Goal: Task Accomplishment & Management: Manage account settings

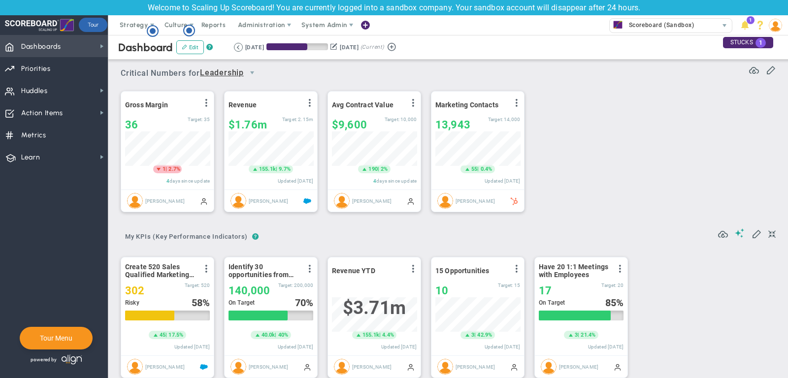
click at [88, 45] on span "Dashboards Dashboards" at bounding box center [54, 46] width 108 height 22
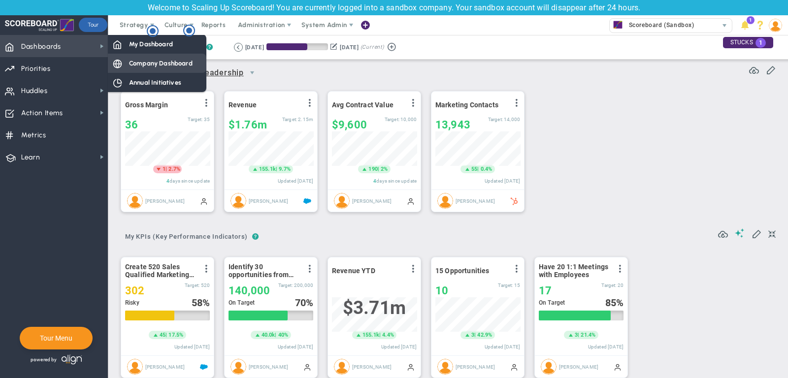
click at [134, 60] on span "Company Dashboard" at bounding box center [161, 63] width 64 height 9
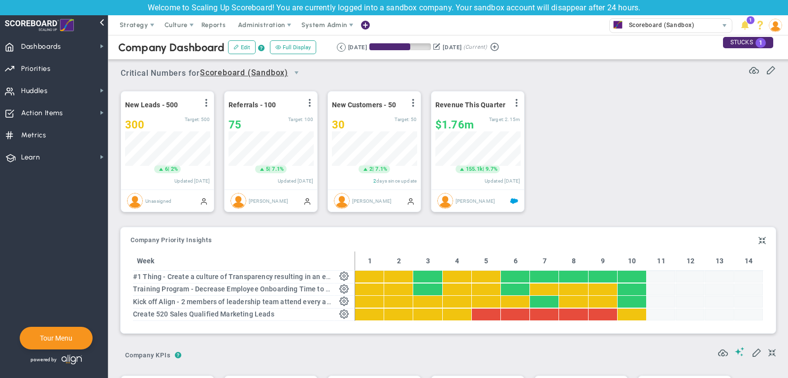
scroll to position [34, 85]
click at [43, 73] on span "Priorities" at bounding box center [36, 69] width 30 height 21
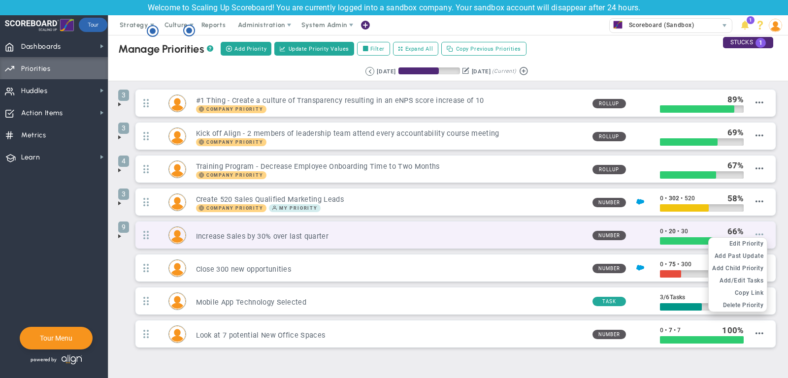
click at [764, 231] on span at bounding box center [760, 235] width 8 height 8
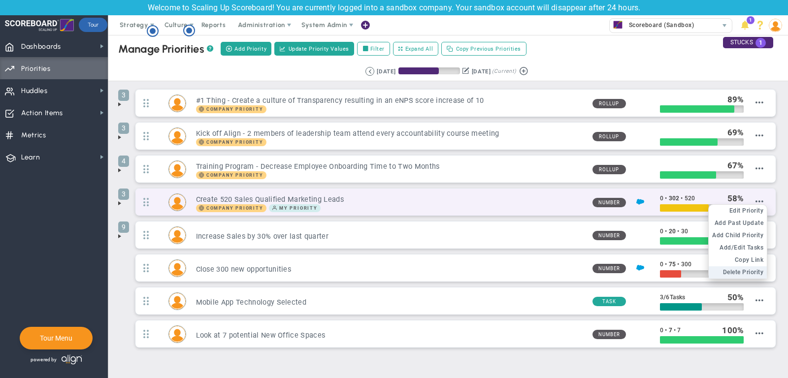
click at [741, 269] on span "Delete Priority" at bounding box center [743, 272] width 41 height 7
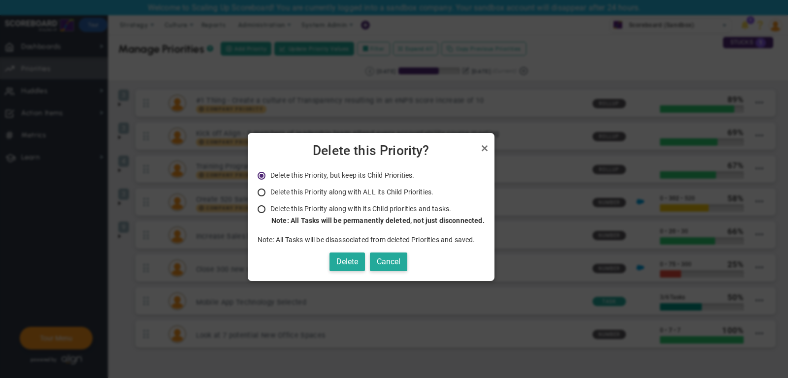
click at [346, 214] on li "Delete this Priority along with its Child priorities and tasks. Only Administra…" at bounding box center [371, 214] width 227 height 21
click at [343, 210] on span "Delete this Priority along with its Child priorities and tasks." at bounding box center [360, 209] width 181 height 8
click at [270, 210] on input "Delete this Priority along with its Child priorities and tasks. Only Administra…" at bounding box center [265, 210] width 10 height 8
radio input "true"
radio input "false"
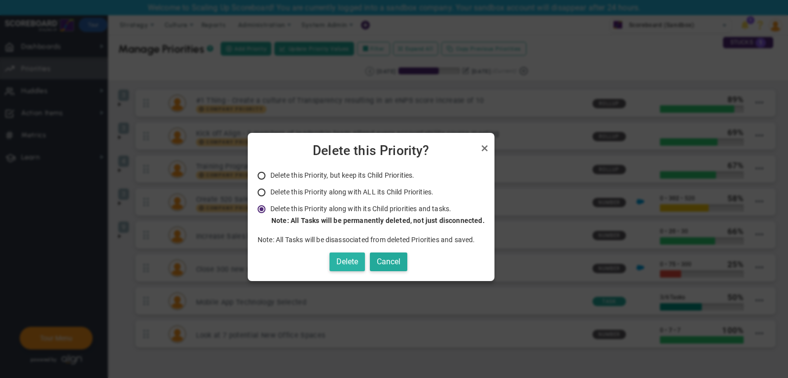
click at [353, 261] on button "Delete" at bounding box center [347, 262] width 35 height 19
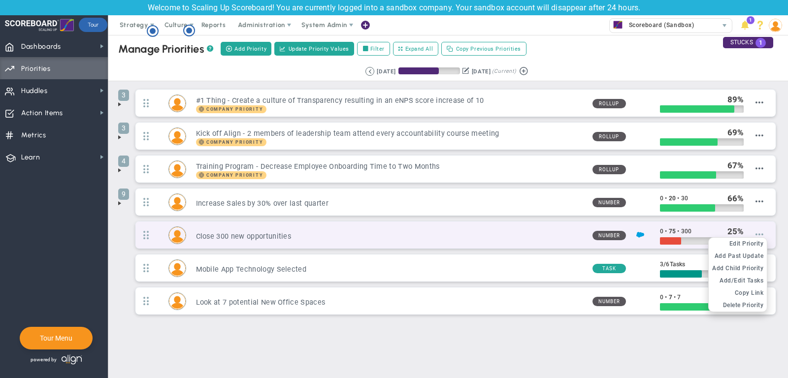
click at [761, 234] on span at bounding box center [760, 235] width 8 height 8
click at [738, 302] on span "Delete Priority" at bounding box center [743, 305] width 41 height 7
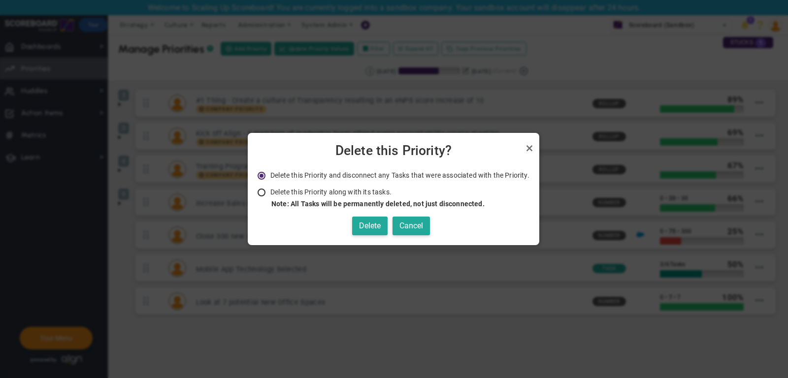
click at [348, 195] on span "Delete this Priority along with its tasks." at bounding box center [330, 192] width 121 height 8
click at [270, 195] on input "Delete this Priority along with its tasks. Note: All Tasks will be permanently …" at bounding box center [265, 193] width 10 height 8
radio input "true"
radio input "false"
click at [368, 218] on button "Delete" at bounding box center [369, 226] width 35 height 19
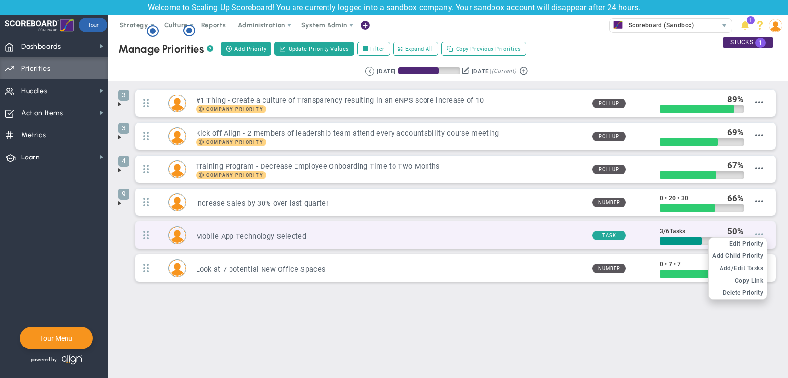
click at [760, 231] on span at bounding box center [760, 235] width 8 height 8
click at [748, 287] on li "Delete Priority" at bounding box center [738, 293] width 58 height 12
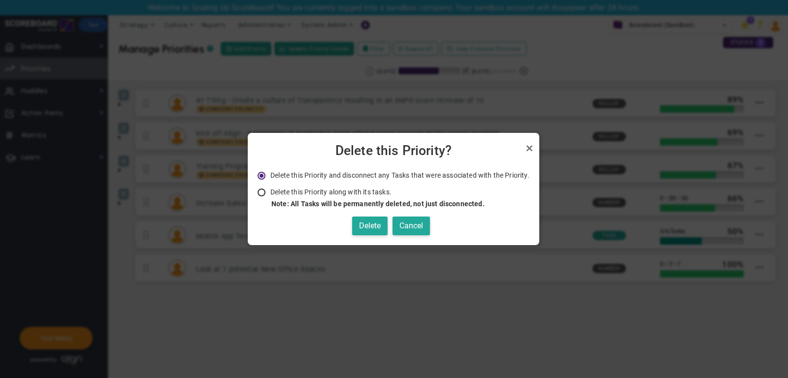
click at [365, 199] on li "Delete this Priority along with its tasks. Note: All Tasks will be permanently …" at bounding box center [394, 198] width 272 height 21
click at [324, 189] on span "Delete this Priority along with its tasks." at bounding box center [330, 192] width 121 height 8
click at [270, 189] on input "Delete this Priority along with its tasks. Note: All Tasks will be permanently …" at bounding box center [265, 193] width 10 height 8
radio input "true"
radio input "false"
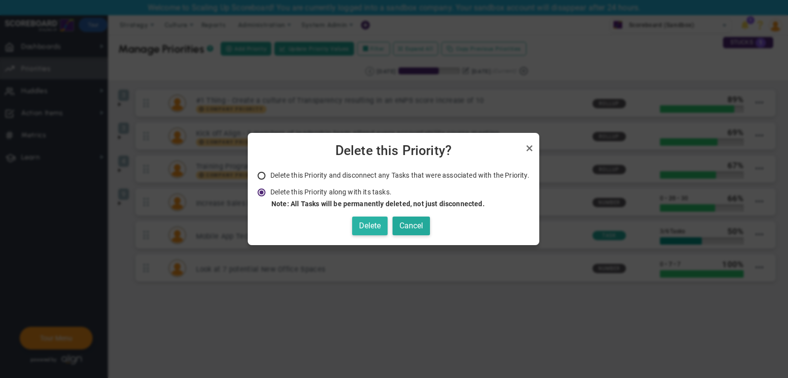
click at [375, 231] on button "Delete" at bounding box center [369, 226] width 35 height 19
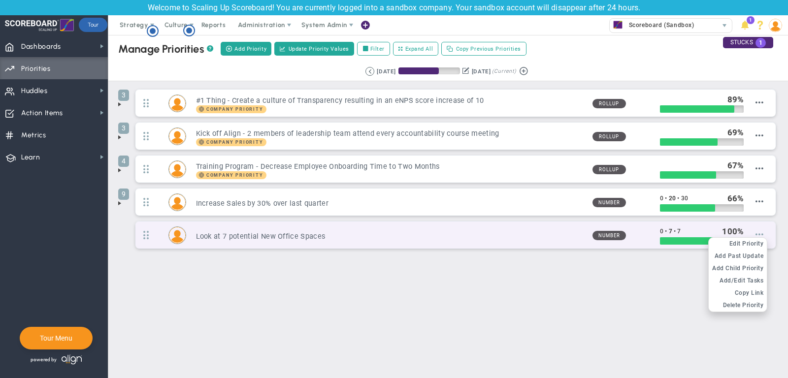
click at [759, 231] on span at bounding box center [760, 235] width 8 height 8
click at [745, 300] on li "Delete Priority" at bounding box center [738, 306] width 58 height 12
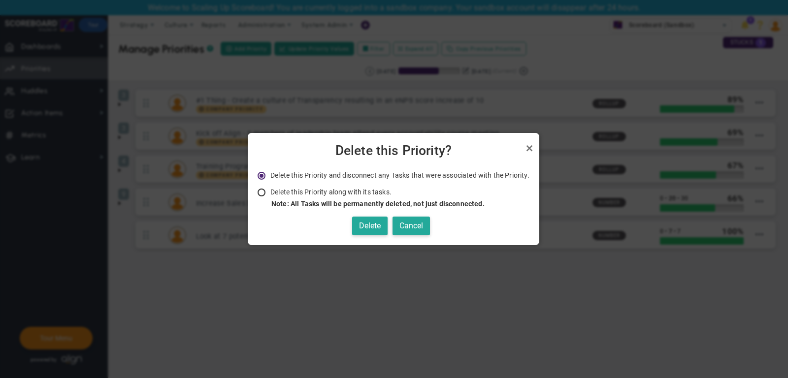
click at [343, 194] on span "Delete this Priority along with its tasks." at bounding box center [330, 192] width 121 height 8
click at [270, 194] on input "Delete this Priority along with its tasks. Note: All Tasks will be permanently …" at bounding box center [265, 193] width 10 height 8
radio input "true"
radio input "false"
click at [368, 223] on button "Delete" at bounding box center [369, 226] width 35 height 19
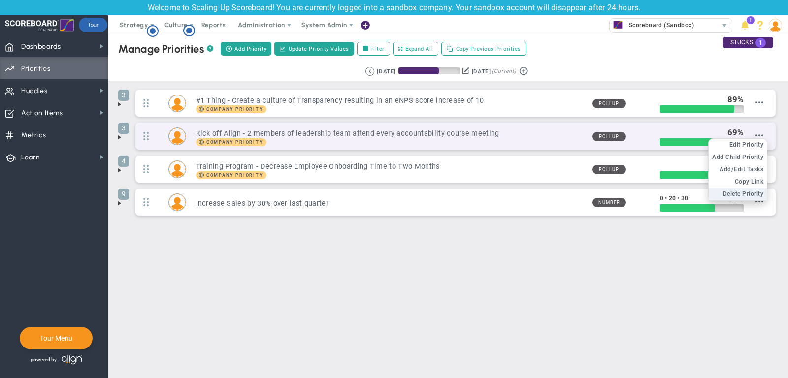
click at [747, 188] on li "Delete Priority" at bounding box center [738, 194] width 58 height 12
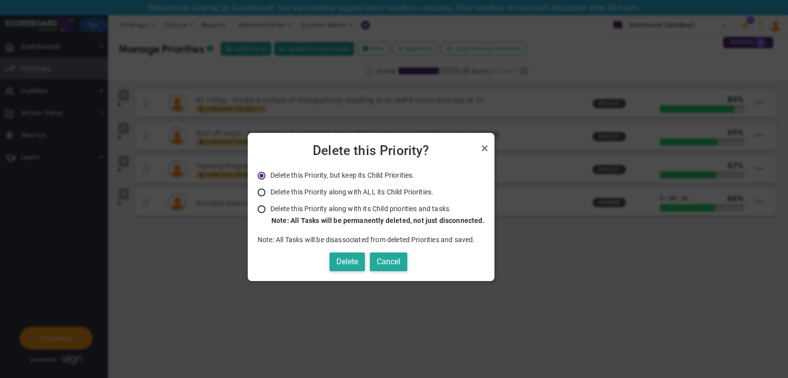
click at [360, 205] on span "Delete this Priority along with its Child priorities and tasks." at bounding box center [360, 209] width 181 height 8
click at [270, 206] on input "Delete this Priority along with its Child priorities and tasks. Only Administra…" at bounding box center [265, 210] width 10 height 8
radio input "true"
radio input "false"
click at [348, 262] on button "Delete" at bounding box center [347, 262] width 35 height 19
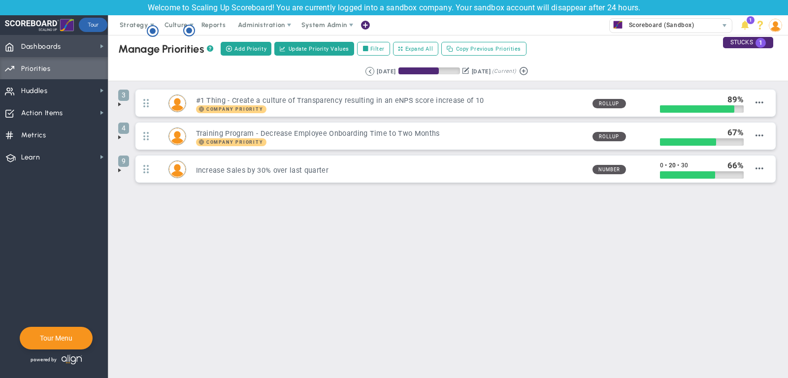
click at [86, 45] on span "Dashboards Dashboards" at bounding box center [54, 46] width 108 height 22
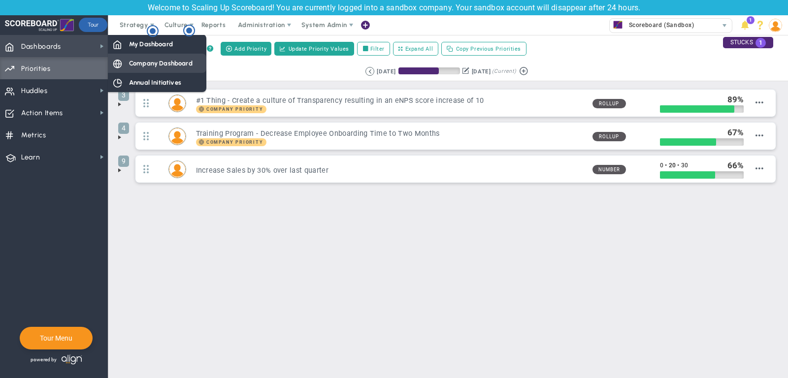
click at [159, 63] on span "Company Dashboard" at bounding box center [161, 63] width 64 height 9
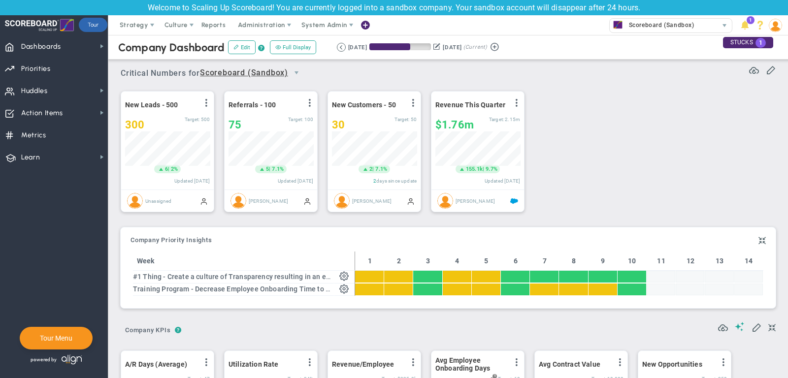
scroll to position [34, 85]
click at [129, 23] on span "Strategy" at bounding box center [134, 24] width 29 height 7
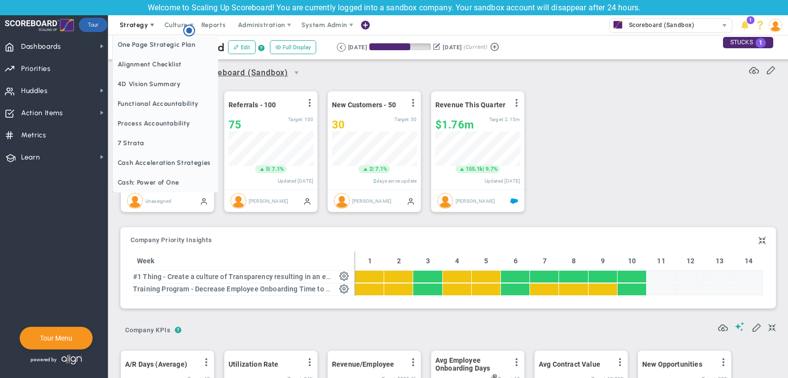
scroll to position [0, 0]
click at [152, 45] on span "One Page Strategic Plan" at bounding box center [166, 45] width 106 height 20
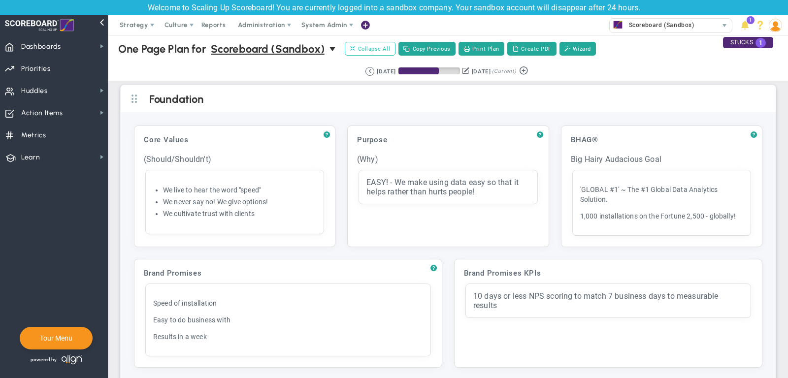
click at [378, 52] on span "Collapse All" at bounding box center [370, 48] width 40 height 9
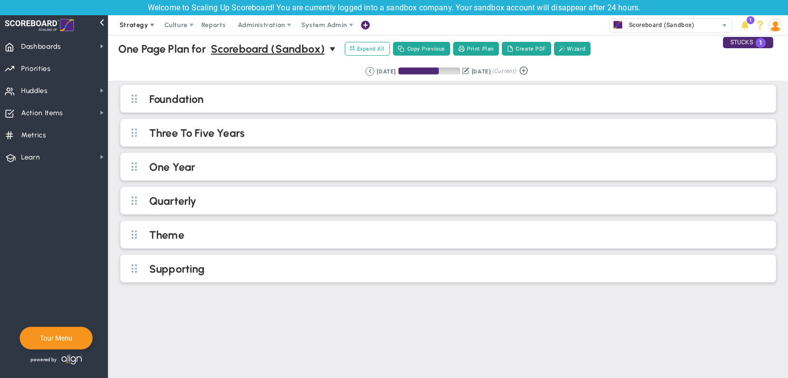
click at [126, 31] on span "Strategy" at bounding box center [134, 25] width 45 height 20
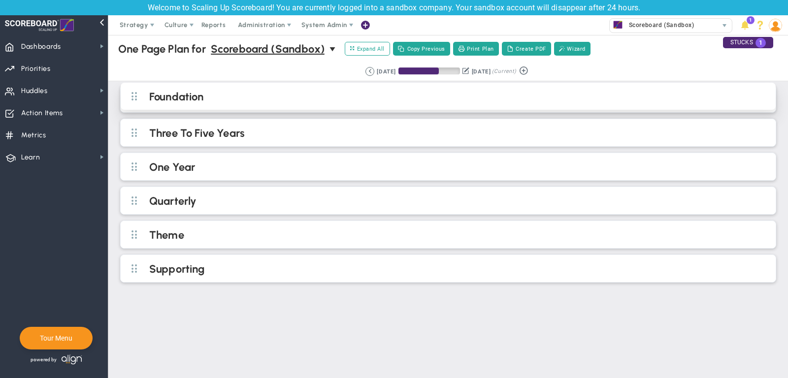
click at [275, 97] on h2 "Foundation" at bounding box center [456, 97] width 614 height 15
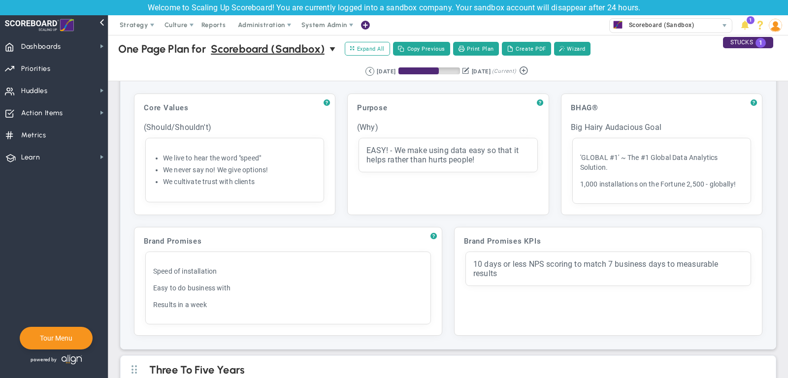
scroll to position [37, 0]
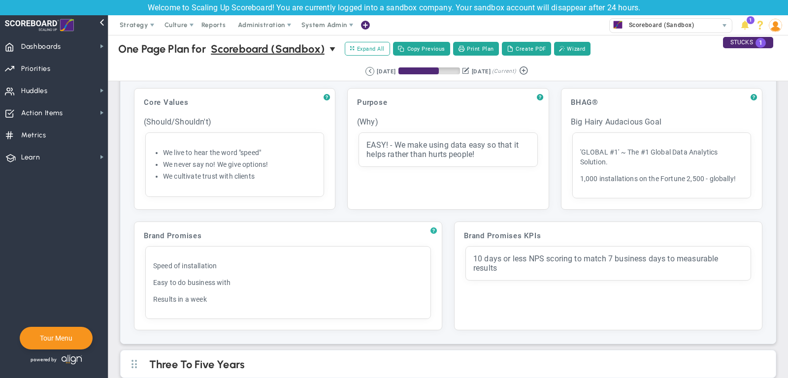
click at [435, 228] on span "?" at bounding box center [434, 231] width 6 height 8
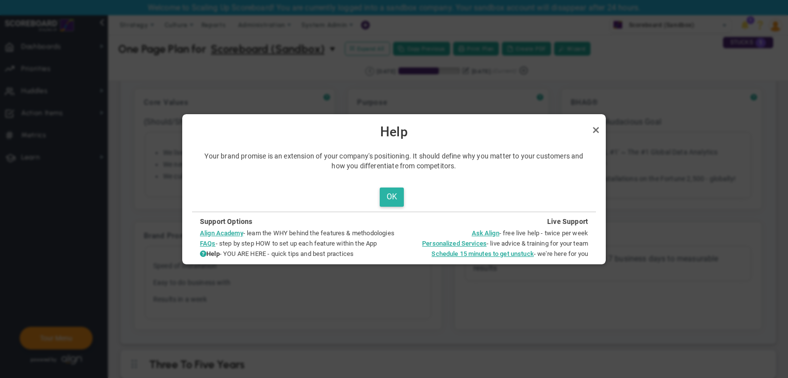
click at [396, 193] on button "OK" at bounding box center [392, 197] width 24 height 19
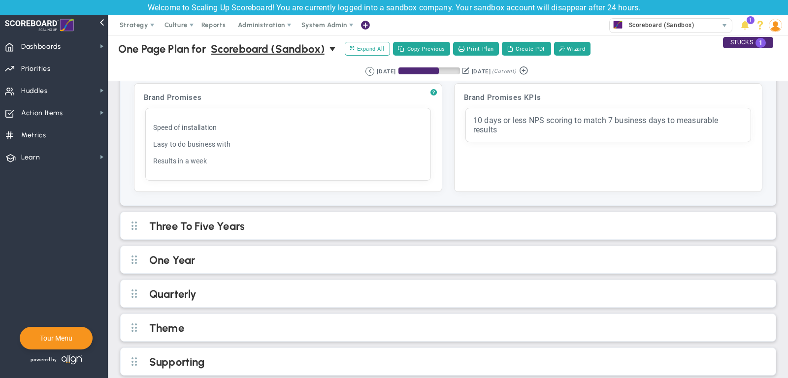
scroll to position [179, 0]
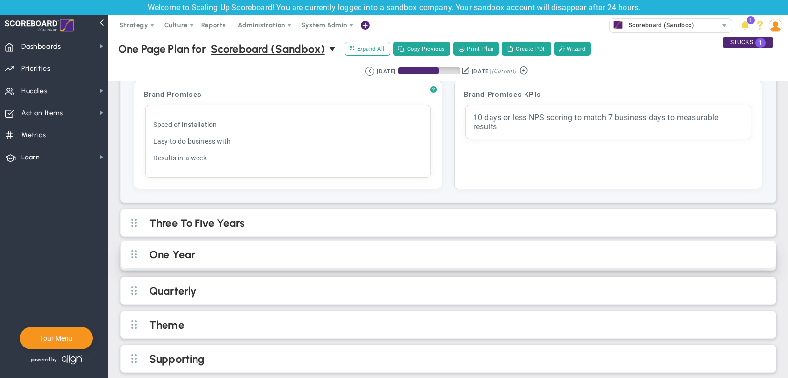
click at [467, 248] on h2 "One Year" at bounding box center [456, 255] width 614 height 15
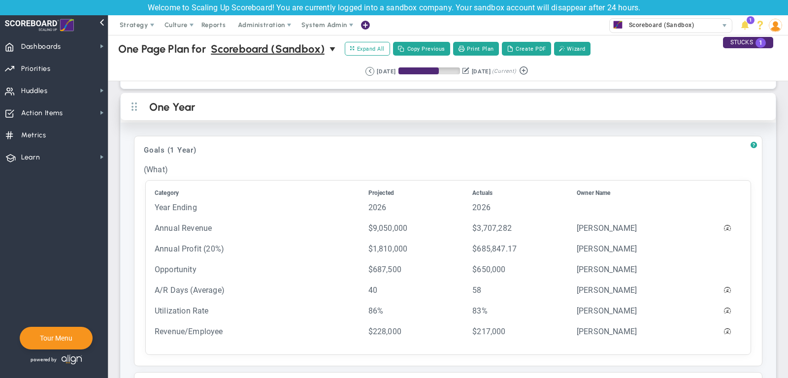
scroll to position [326, 0]
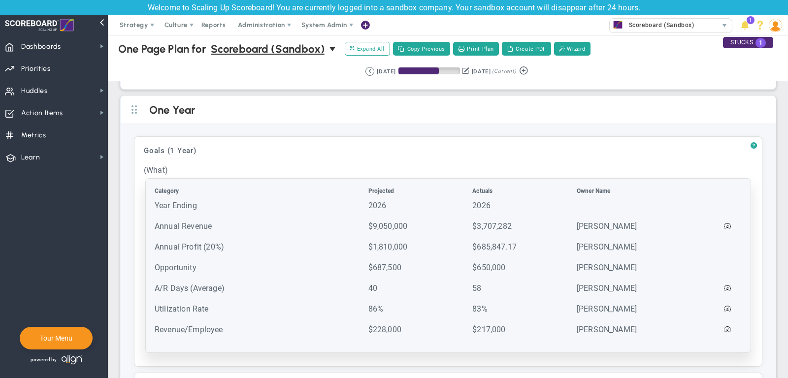
click at [384, 209] on td "2026" at bounding box center [419, 210] width 103 height 20
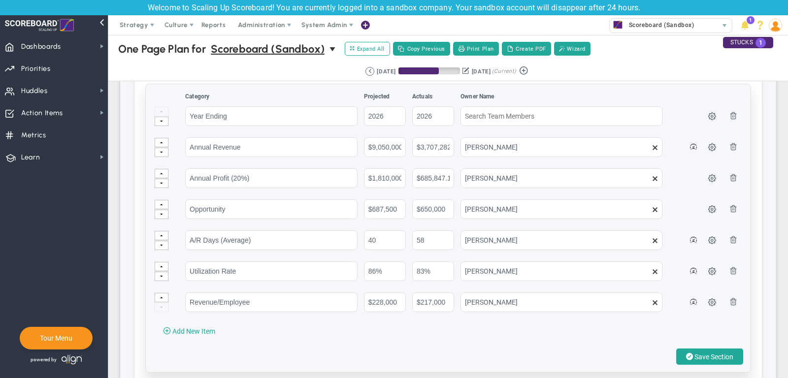
scroll to position [420, 0]
click at [712, 354] on span "Save Section" at bounding box center [714, 358] width 39 height 8
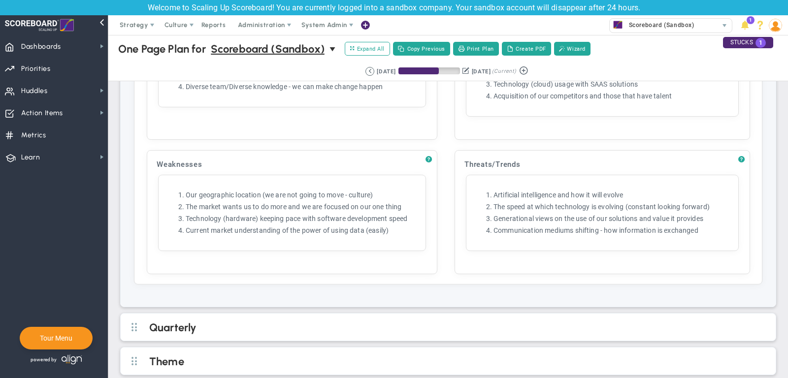
scroll to position [1205, 0]
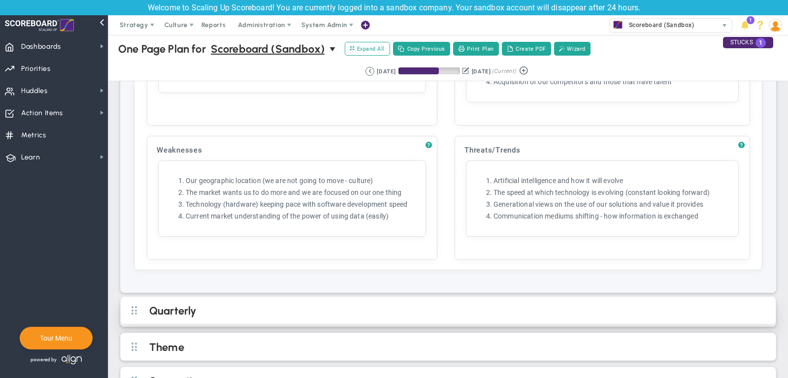
click at [287, 304] on h2 "Quarterly" at bounding box center [456, 311] width 614 height 15
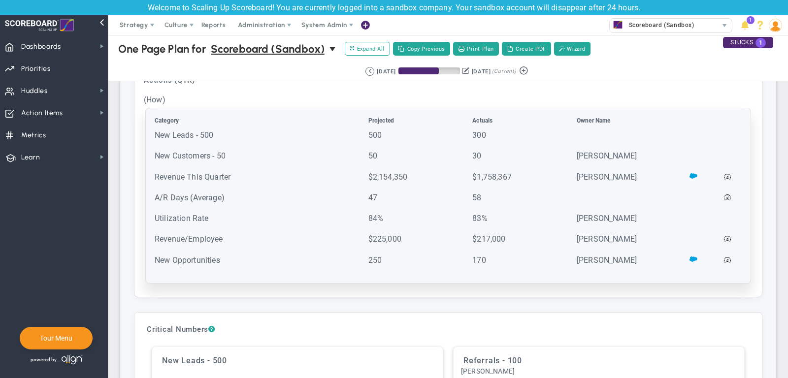
scroll to position [1375, 0]
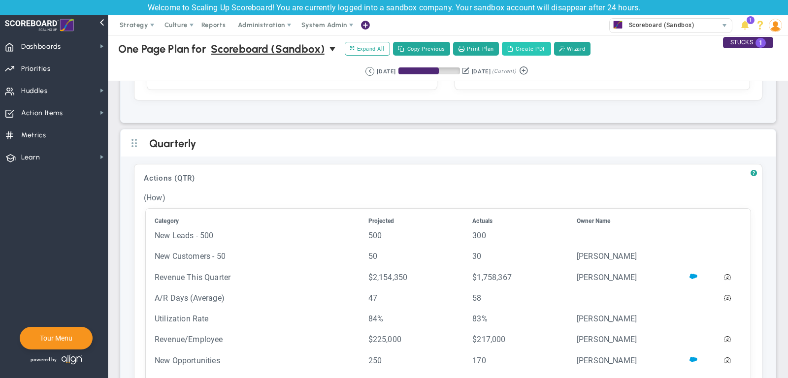
click at [536, 44] on button "Create PDF" at bounding box center [526, 49] width 49 height 14
click at [80, 41] on span "Dashboards Dashboards" at bounding box center [54, 46] width 108 height 22
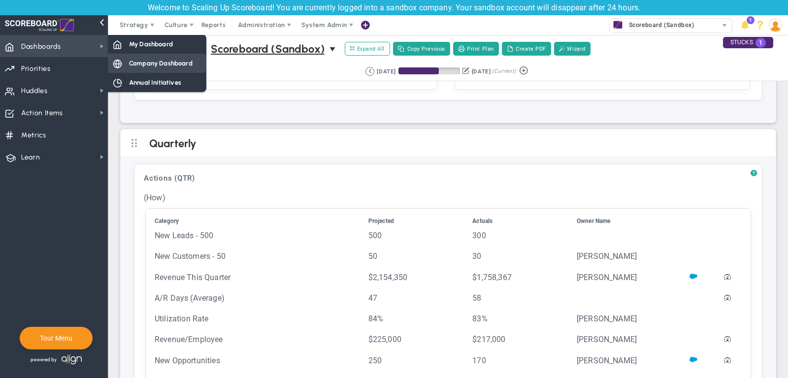
click at [159, 67] on span "Company Dashboard" at bounding box center [161, 63] width 64 height 9
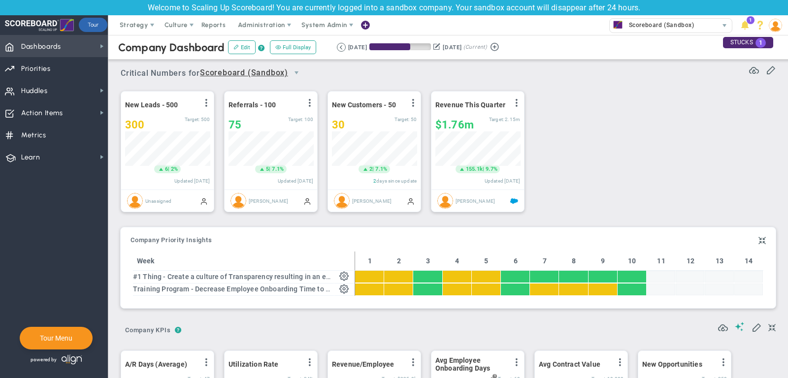
scroll to position [34, 85]
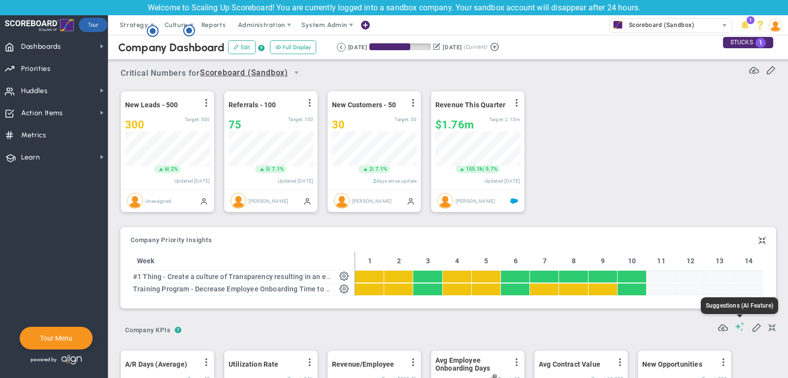
click at [739, 325] on span at bounding box center [740, 326] width 10 height 9
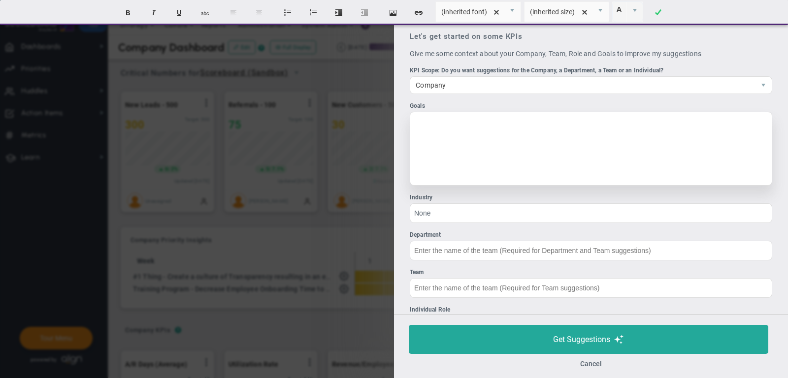
click at [555, 149] on div at bounding box center [591, 149] width 363 height 74
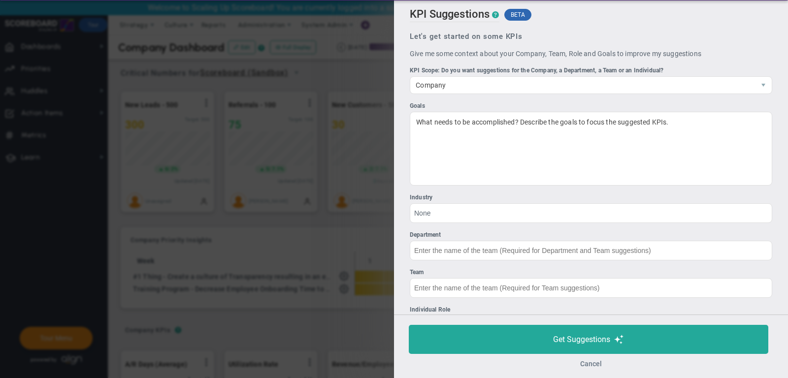
click at [591, 365] on button "Cancel" at bounding box center [591, 364] width 22 height 8
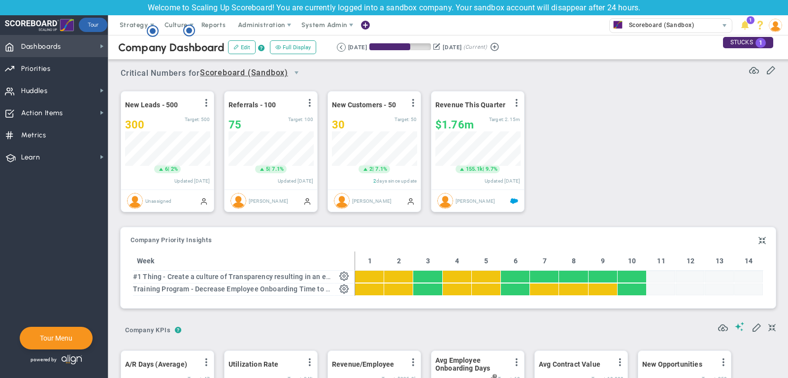
click at [79, 43] on span "Dashboards Dashboards" at bounding box center [54, 46] width 108 height 22
click at [295, 71] on span "select" at bounding box center [297, 73] width 8 height 8
click at [88, 48] on span "Dashboards Dashboards" at bounding box center [54, 46] width 108 height 22
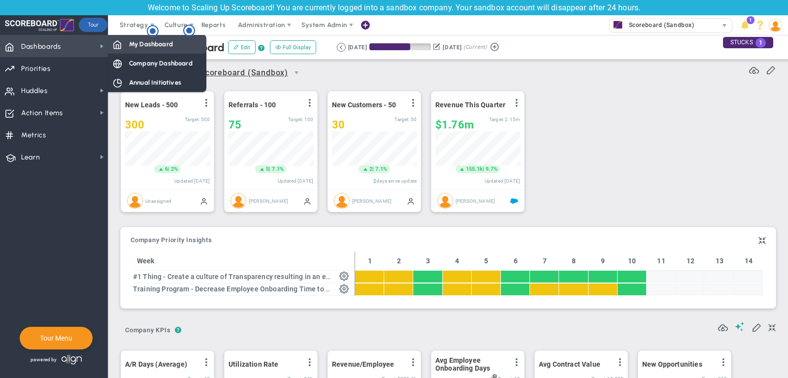
click at [153, 43] on span "My Dashboard" at bounding box center [151, 43] width 44 height 9
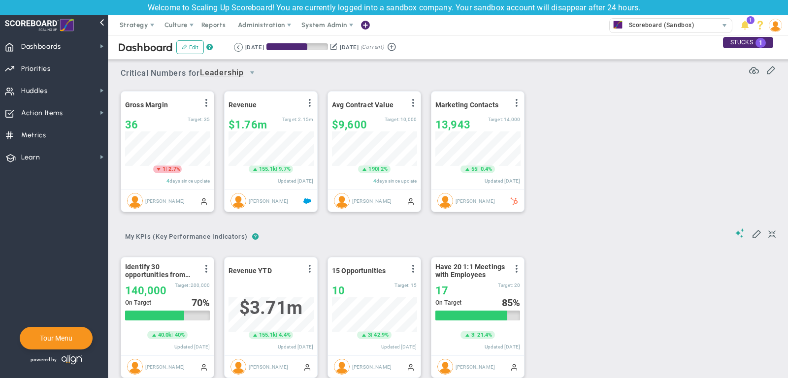
scroll to position [34, 85]
click at [83, 49] on span "Dashboards Dashboards" at bounding box center [54, 46] width 108 height 22
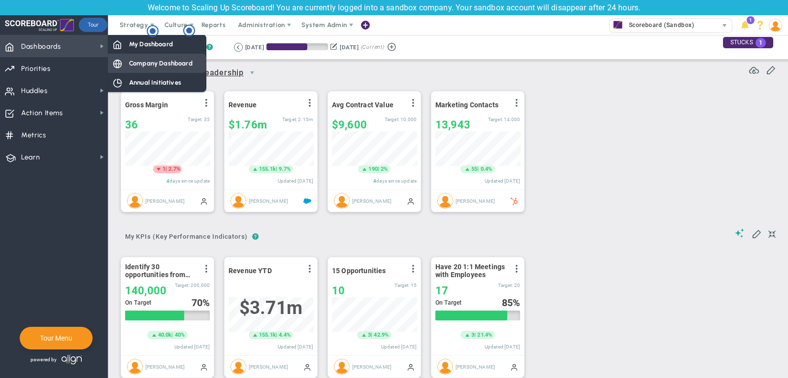
click at [139, 59] on span "Company Dashboard" at bounding box center [161, 63] width 64 height 9
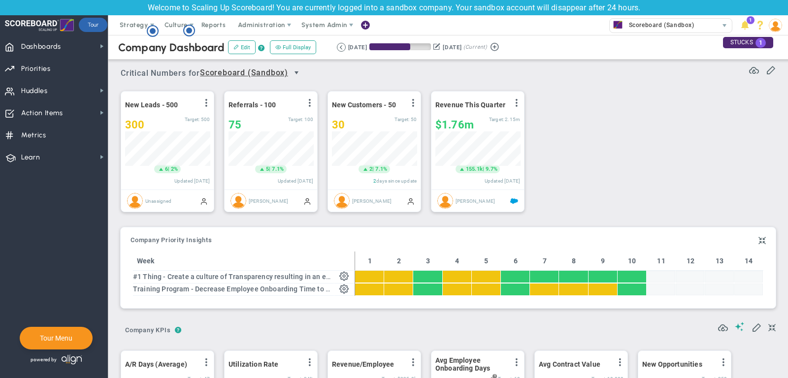
click at [299, 72] on span "select" at bounding box center [297, 73] width 8 height 8
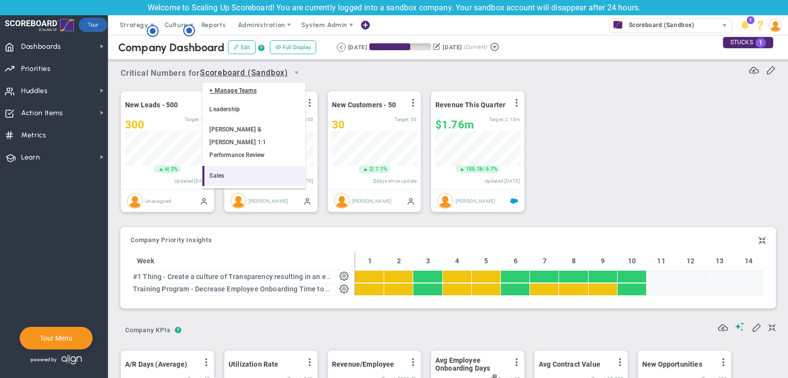
click at [256, 166] on li "Sales" at bounding box center [253, 176] width 103 height 21
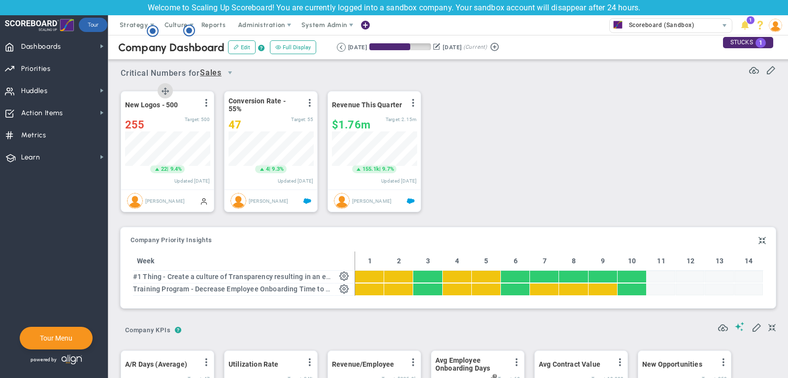
scroll to position [34, 85]
click at [234, 70] on span "select" at bounding box center [230, 73] width 8 height 8
click at [228, 112] on li "Scoreboard (Sandbox)" at bounding box center [220, 116] width 37 height 33
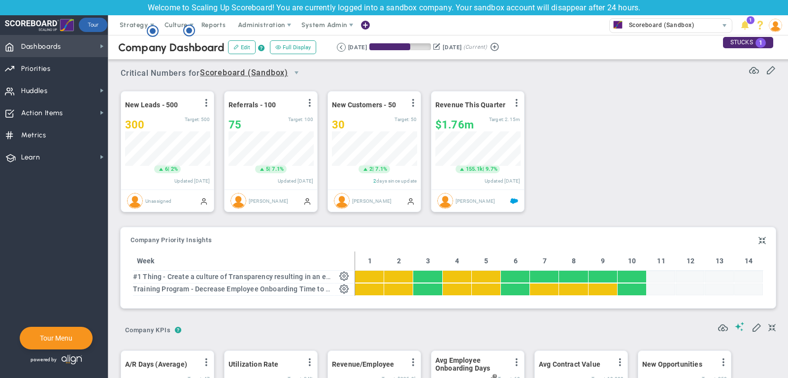
click at [34, 46] on span "Dashboards" at bounding box center [41, 46] width 40 height 21
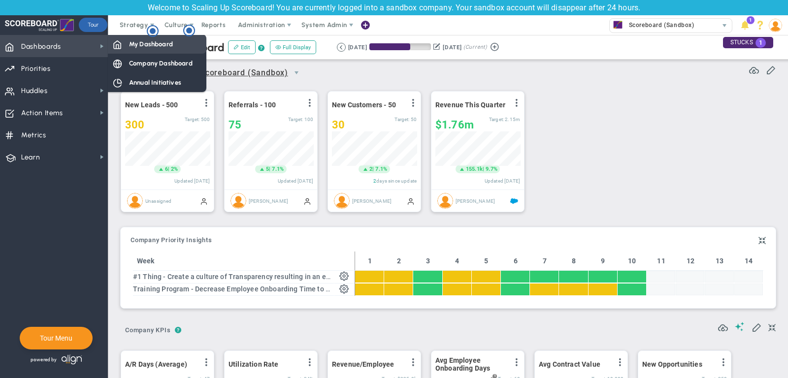
click at [127, 42] on div "My Dashboard" at bounding box center [157, 43] width 99 height 19
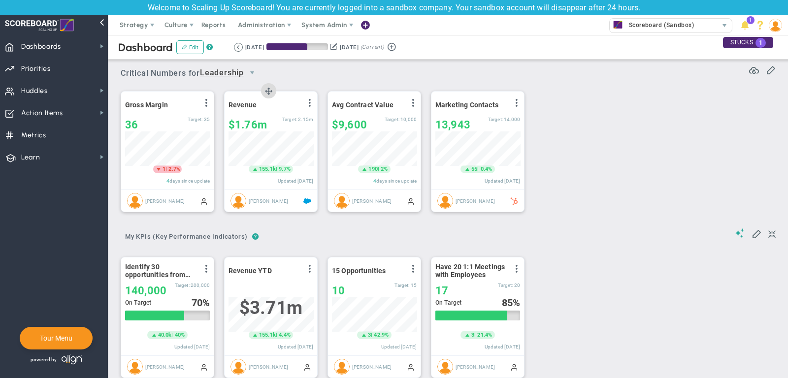
scroll to position [34, 85]
click at [65, 49] on span "Dashboards Dashboards" at bounding box center [54, 46] width 108 height 22
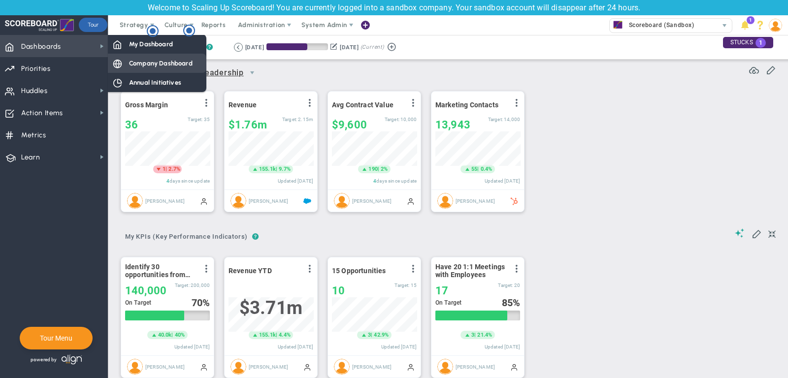
click at [149, 57] on div "Company Dashboard" at bounding box center [157, 63] width 99 height 19
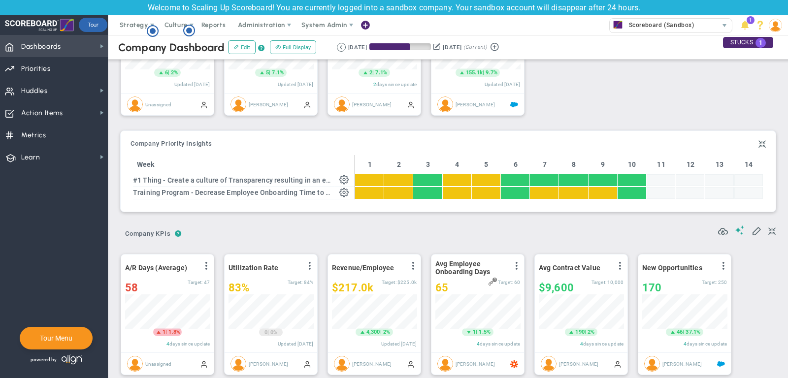
click at [64, 44] on span "Dashboards Dashboards" at bounding box center [54, 46] width 108 height 22
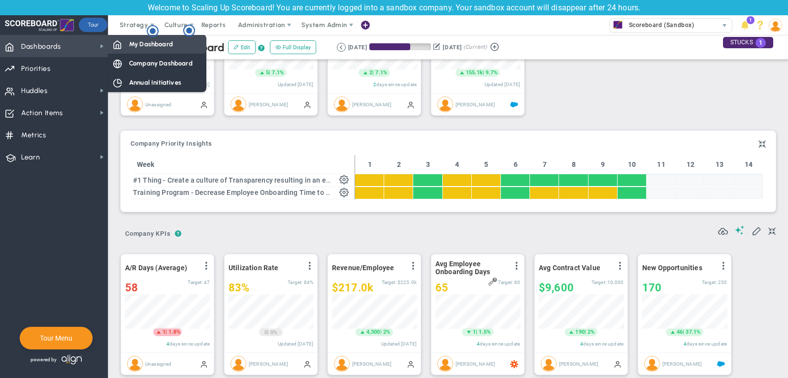
click at [128, 38] on div "My Dashboard" at bounding box center [157, 43] width 99 height 19
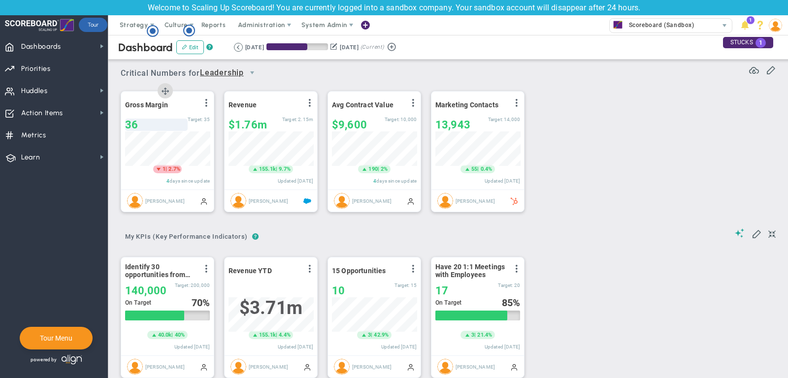
click at [147, 119] on div "36" at bounding box center [156, 125] width 63 height 12
type input "38"
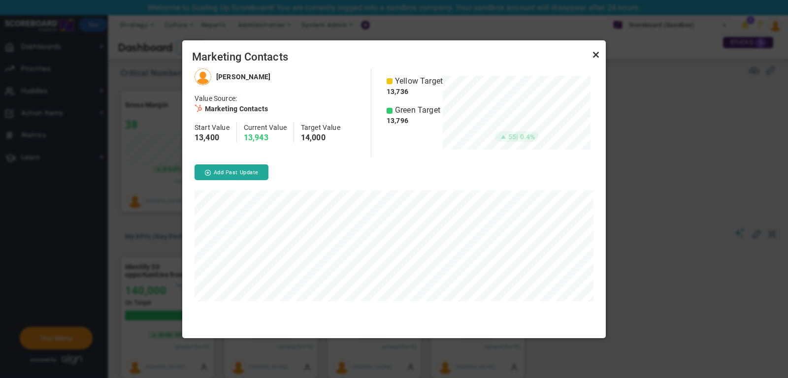
click at [599, 55] on link "Close" at bounding box center [596, 55] width 12 height 12
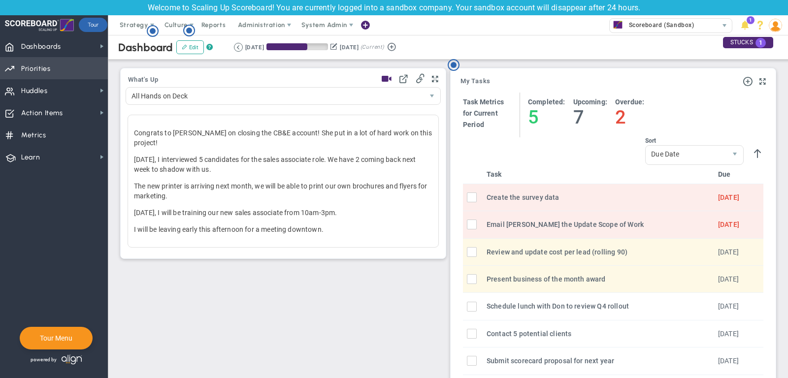
click at [29, 68] on span "Priorities" at bounding box center [36, 69] width 30 height 21
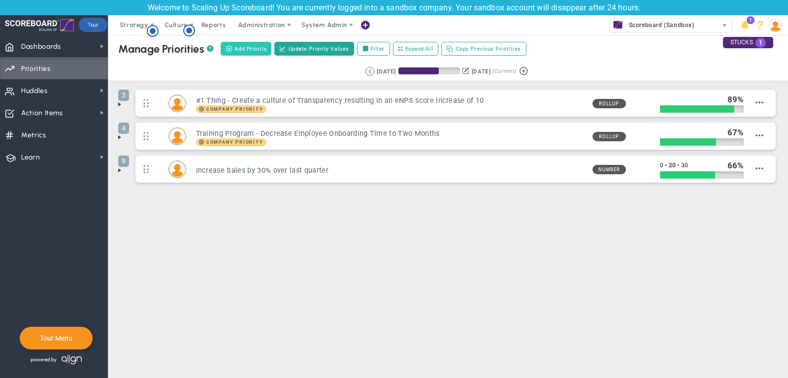
click at [259, 49] on span "Add Priority" at bounding box center [250, 49] width 32 height 8
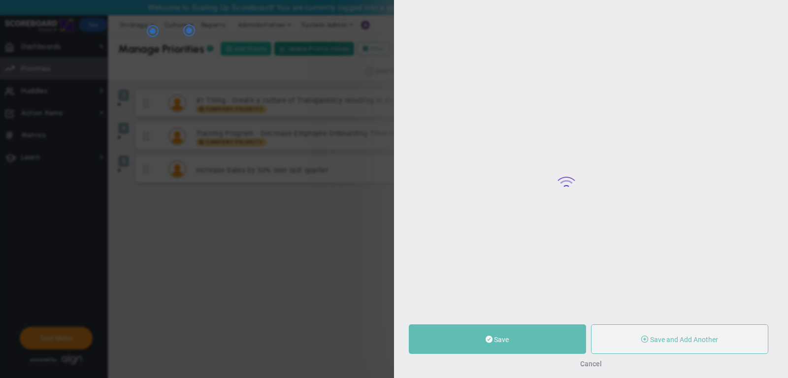
type input "0"
radio input "true"
type input "[PERSON_NAME]"
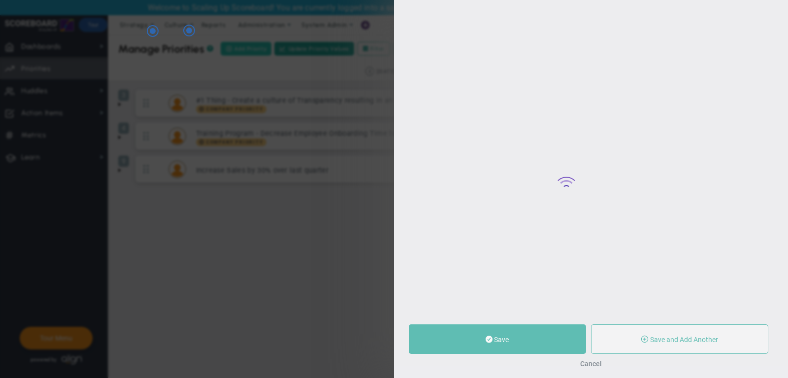
type input "0"
radio input "true"
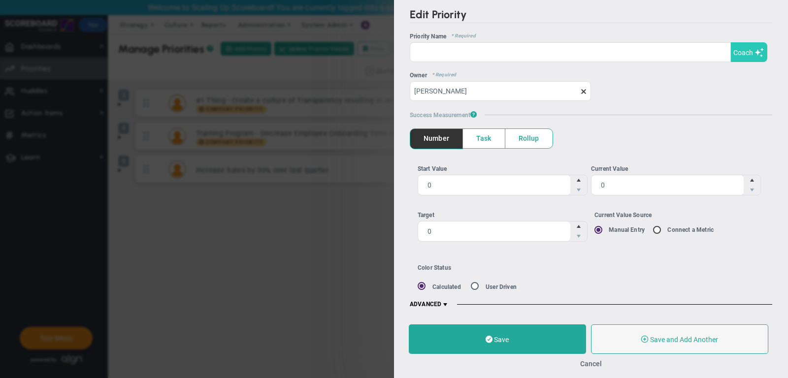
click at [755, 57] on button "Coach" at bounding box center [749, 52] width 36 height 20
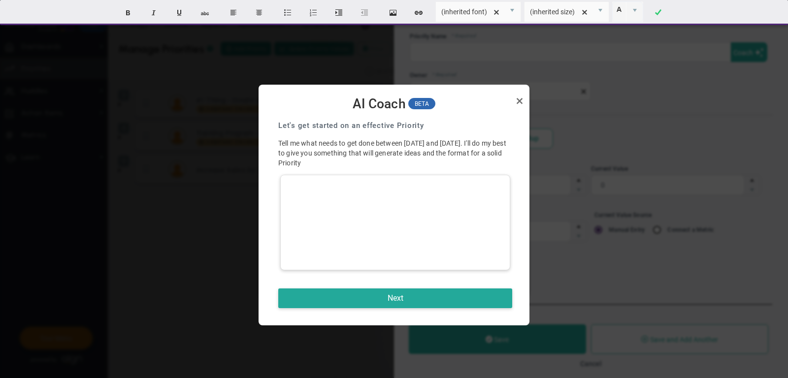
click at [422, 196] on div at bounding box center [395, 223] width 230 height 96
click at [409, 294] on button "Next" at bounding box center [395, 299] width 234 height 20
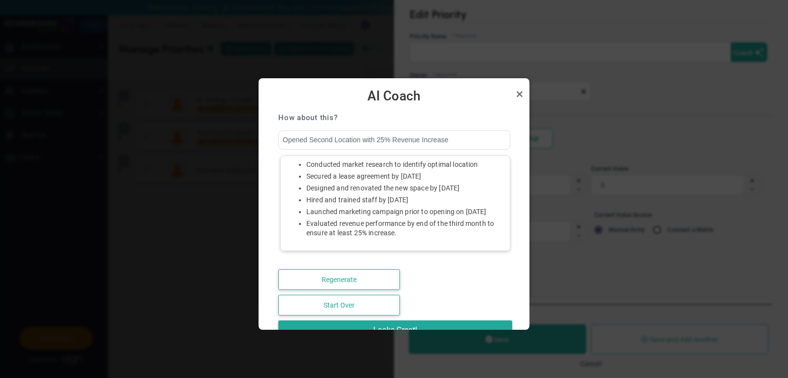
scroll to position [58, 0]
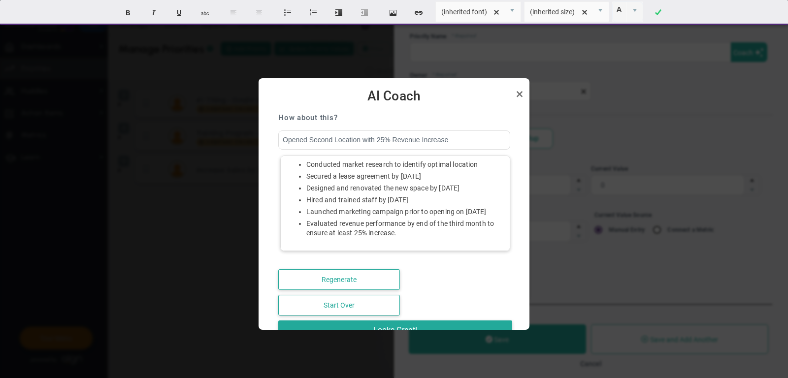
click at [375, 189] on ul "Conducted market research to identify optimal location Secured a lease agreemen…" at bounding box center [395, 199] width 217 height 78
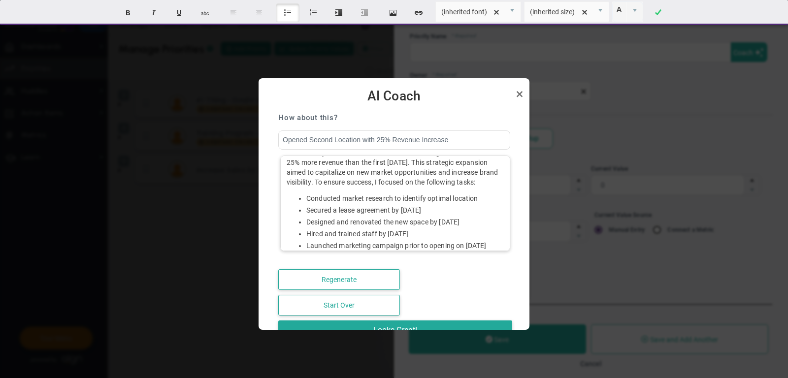
scroll to position [0, 0]
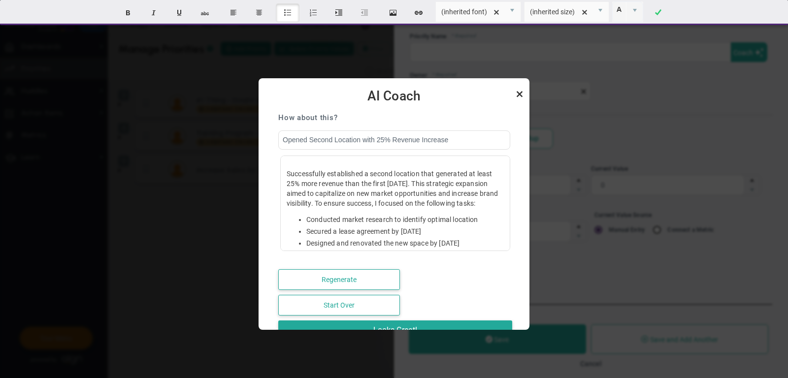
click at [522, 93] on link "Close" at bounding box center [520, 94] width 12 height 12
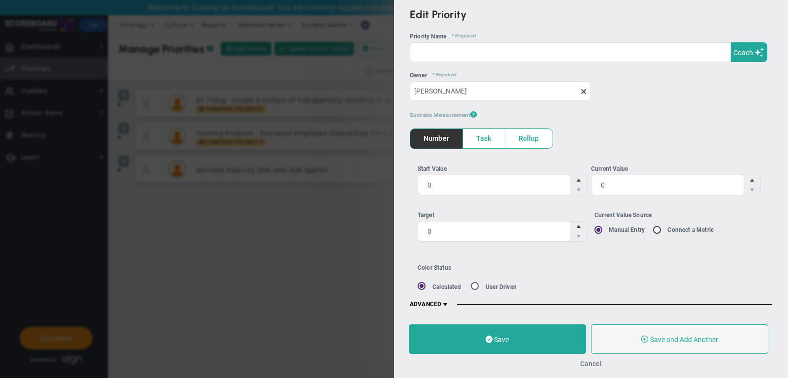
click at [595, 363] on button "Cancel" at bounding box center [591, 364] width 22 height 8
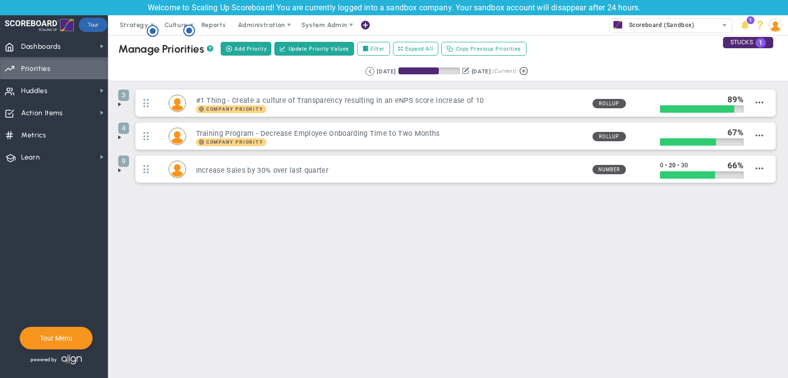
click at [119, 105] on span at bounding box center [120, 104] width 8 height 8
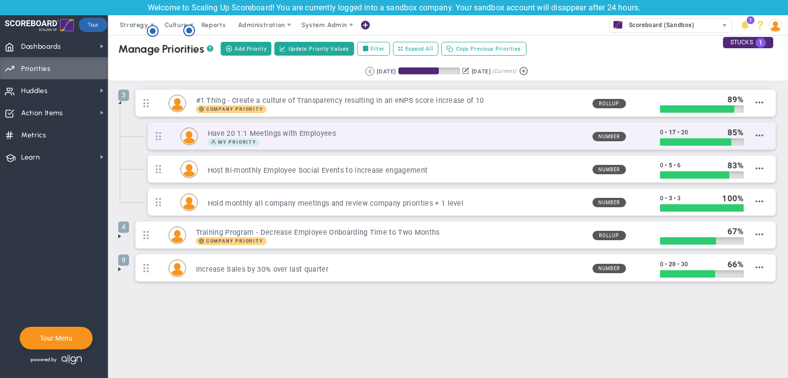
click at [572, 131] on h3 "Have 20 1:1 Meetings with Employees" at bounding box center [396, 133] width 377 height 9
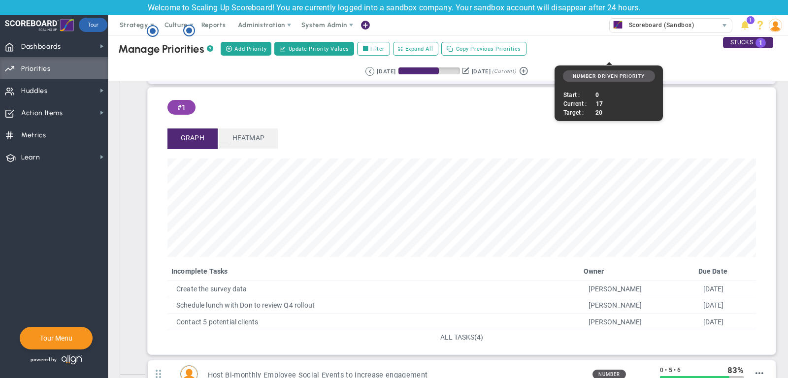
scroll to position [75, 0]
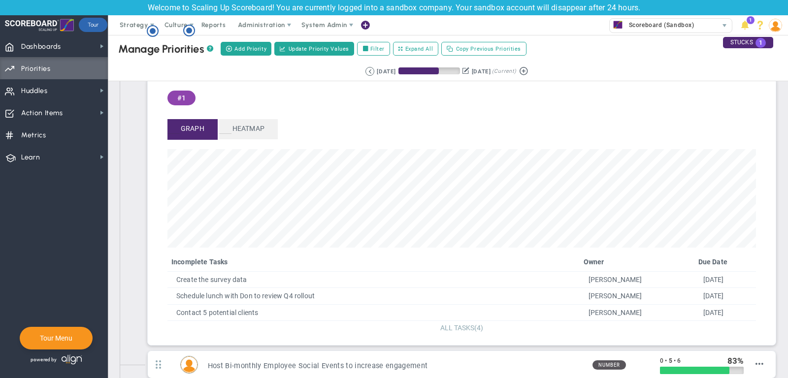
click at [464, 325] on span "ALL TASKS" at bounding box center [457, 328] width 34 height 8
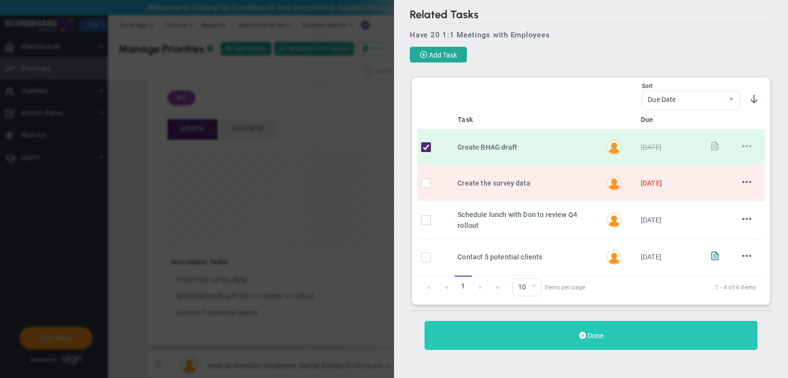
click at [569, 332] on button "Done" at bounding box center [591, 335] width 333 height 29
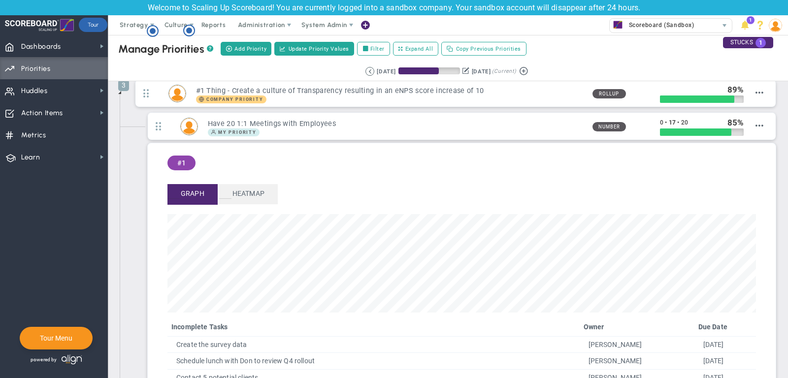
scroll to position [9, 0]
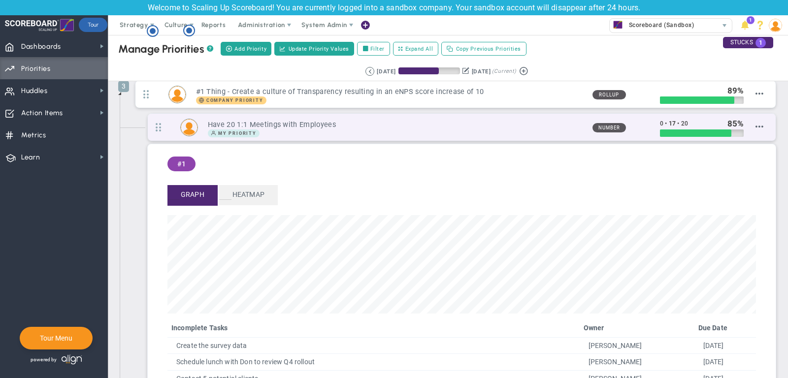
click at [387, 122] on h3 "Have 20 1:1 Meetings with Employees" at bounding box center [396, 124] width 377 height 9
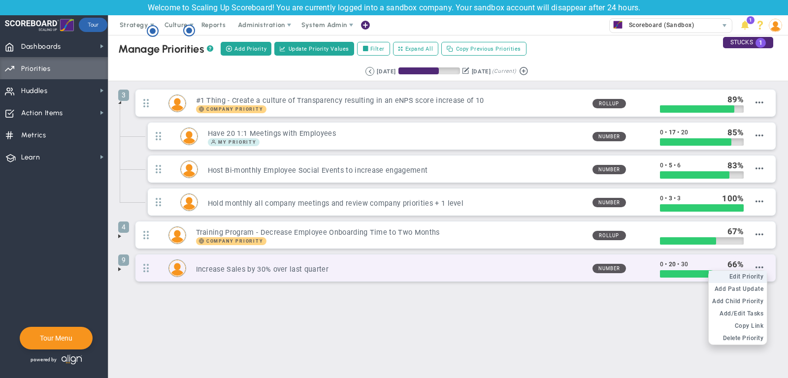
click at [755, 273] on span "Edit Priority" at bounding box center [747, 276] width 34 height 7
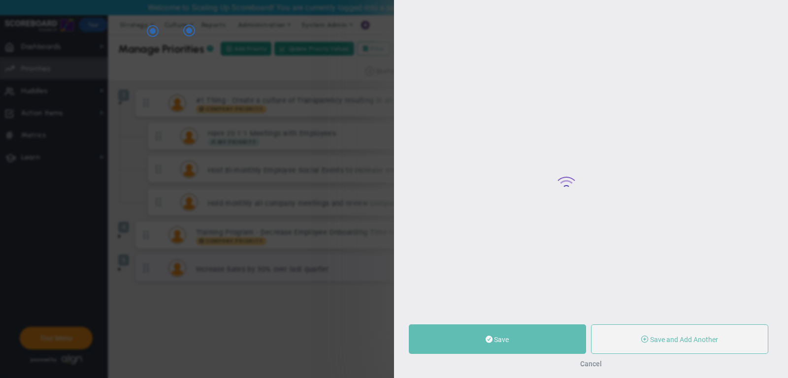
type input "Increase Sales by 30% over last quarter"
type input "0"
type input "20"
type input "30"
radio input "true"
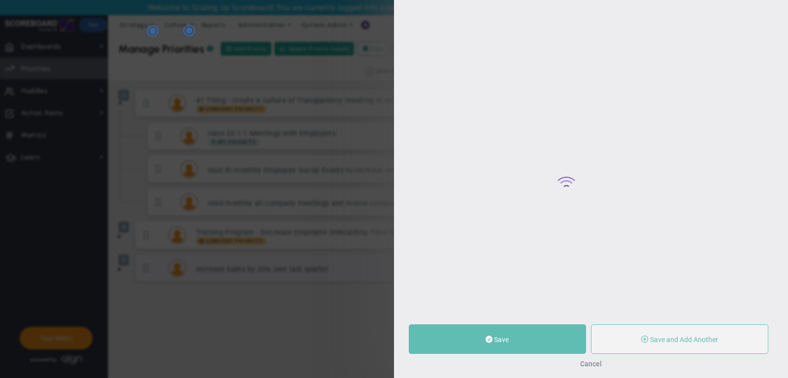
type input "[PERSON_NAME]"
type input "0"
type input "20"
type input "30"
radio input "true"
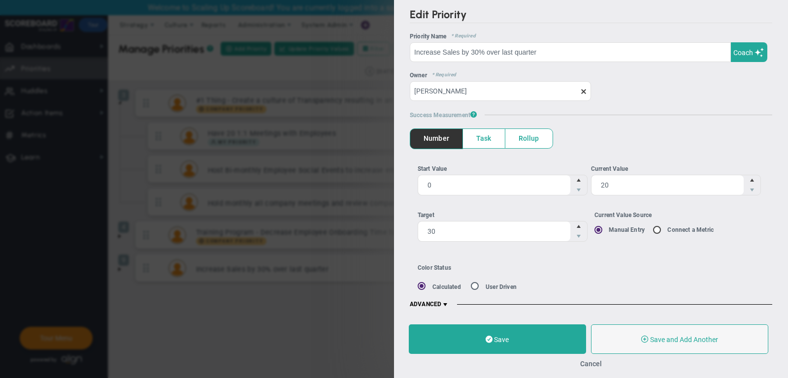
click at [445, 302] on span at bounding box center [445, 305] width 8 height 8
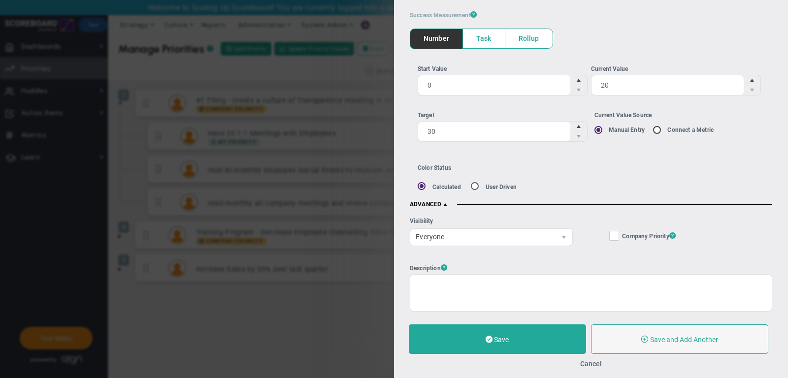
scroll to position [105, 0]
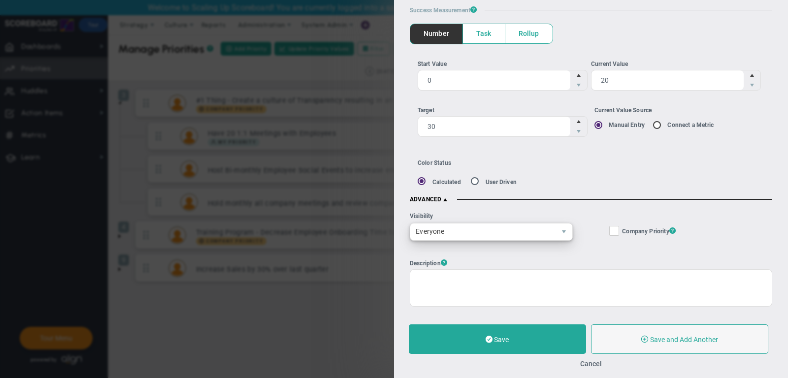
click at [482, 224] on span "Everyone" at bounding box center [482, 232] width 145 height 17
click at [595, 364] on button "Cancel" at bounding box center [591, 364] width 22 height 8
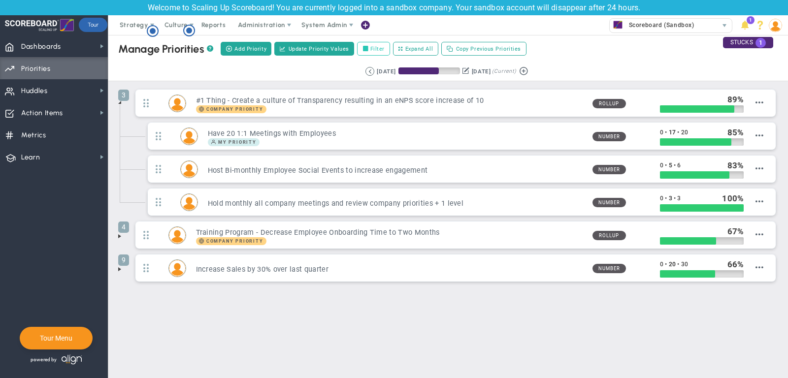
click at [372, 49] on label "Filter" at bounding box center [373, 49] width 33 height 14
click at [371, 49] on input "Filter" at bounding box center [368, 49] width 7 height 7
checkbox input "true"
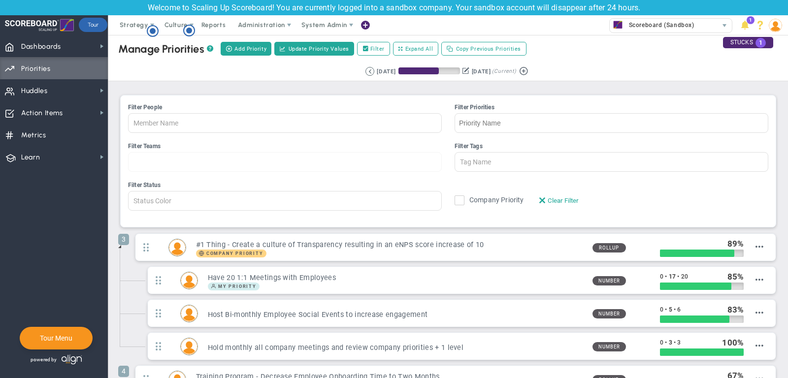
click at [228, 162] on div at bounding box center [285, 162] width 314 height 20
click at [188, 162] on input "Filter Teams All Hands on Deck Leadership Mark & [PERSON_NAME] 1:1 Performance …" at bounding box center [159, 162] width 60 height 19
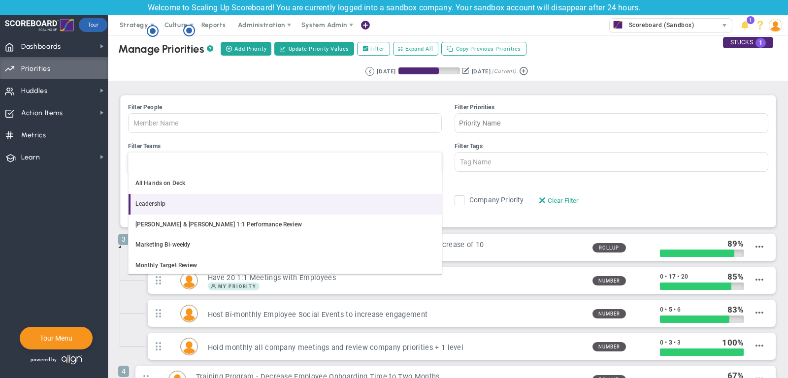
click at [217, 204] on li "Leadership" at bounding box center [285, 204] width 313 height 21
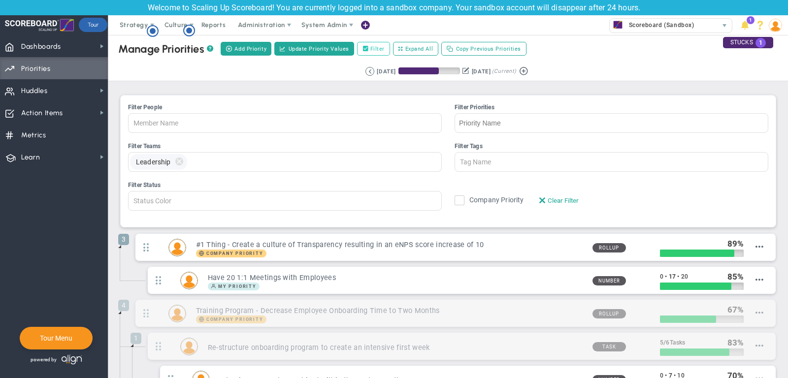
click at [381, 48] on label "Filter" at bounding box center [373, 49] width 33 height 14
click at [371, 48] on input "Filter" at bounding box center [368, 49] width 7 height 7
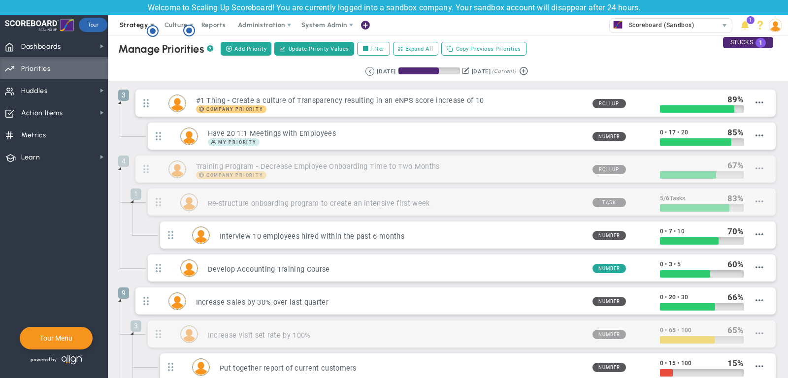
click at [134, 24] on span "Strategy" at bounding box center [134, 24] width 29 height 7
click at [54, 44] on span "Dashboards" at bounding box center [41, 46] width 40 height 21
click at [372, 49] on label "Filter" at bounding box center [373, 49] width 33 height 14
click at [371, 49] on input "Filter" at bounding box center [368, 49] width 7 height 7
checkbox input "true"
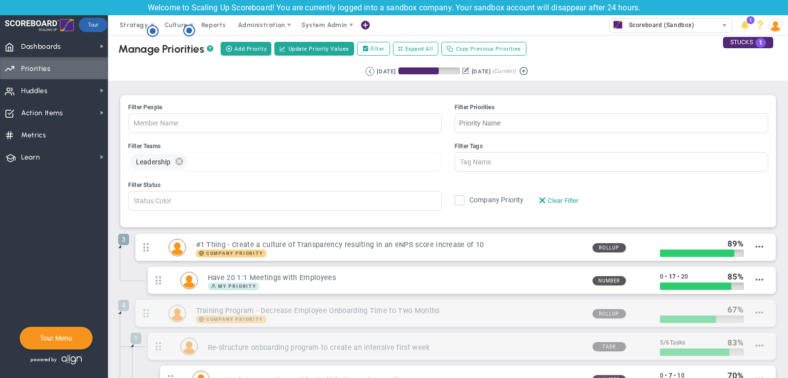
click at [180, 159] on span "delete" at bounding box center [179, 162] width 11 height 16
type input "Team Name"
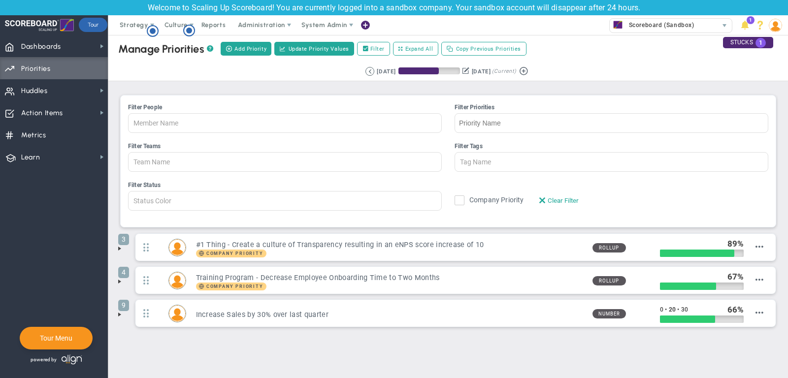
click at [623, 80] on div "Retrieving period... [DATE] [DATE] (Current)" at bounding box center [449, 71] width 700 height 19
click at [371, 48] on label "Filter" at bounding box center [373, 49] width 33 height 14
click at [371, 48] on input "Filter" at bounding box center [368, 49] width 7 height 7
checkbox input "false"
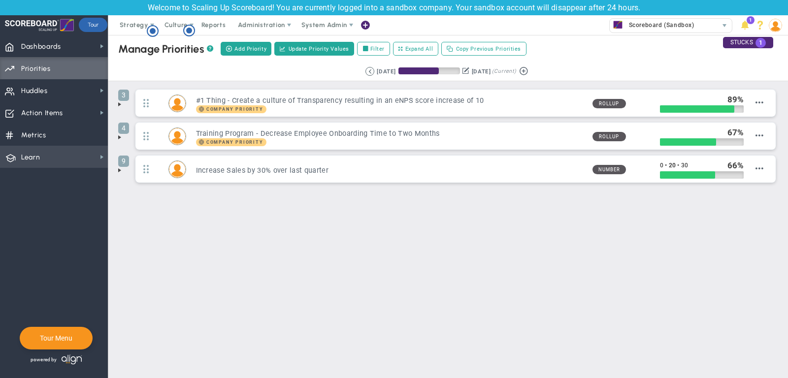
click at [83, 158] on span "Learn Learn" at bounding box center [54, 157] width 108 height 22
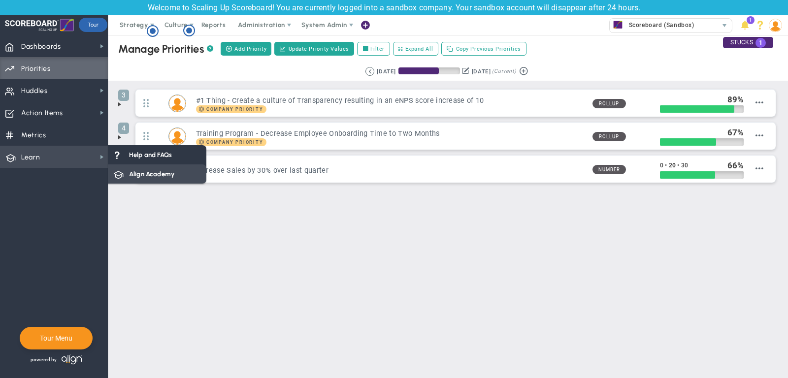
click at [140, 174] on span "Align Academy" at bounding box center [151, 173] width 45 height 9
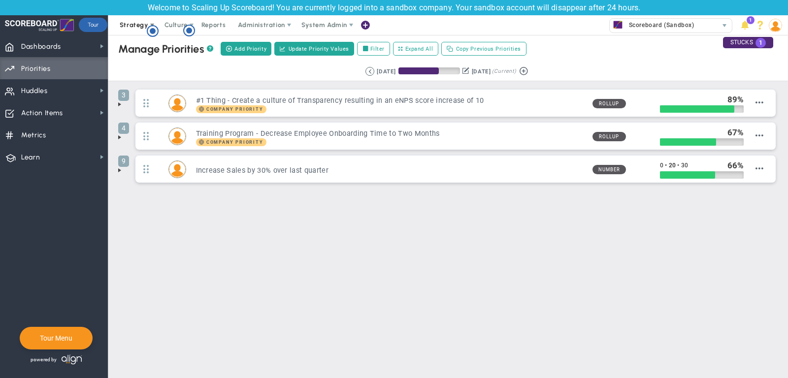
click at [134, 26] on span "Strategy" at bounding box center [134, 24] width 29 height 7
click at [66, 90] on span "Huddles Huddles" at bounding box center [54, 90] width 108 height 22
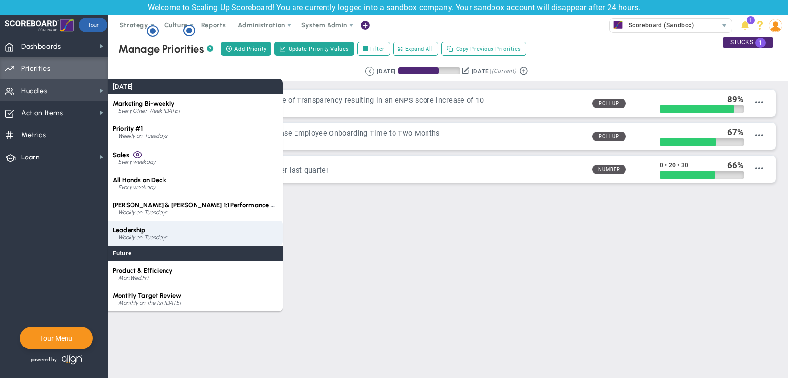
click at [153, 223] on div "Leadership Weekly on Tuesdays" at bounding box center [195, 233] width 175 height 25
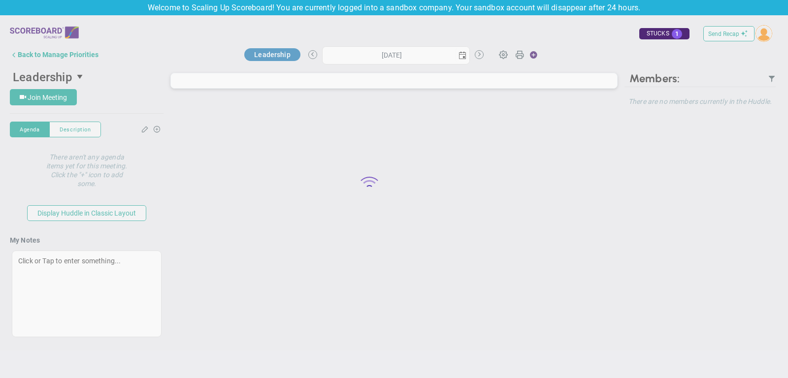
type input "[DATE]"
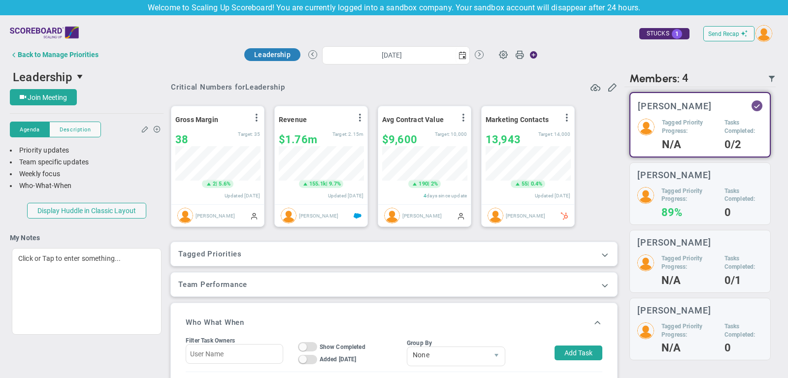
scroll to position [34, 85]
click at [601, 254] on span at bounding box center [605, 255] width 10 height 10
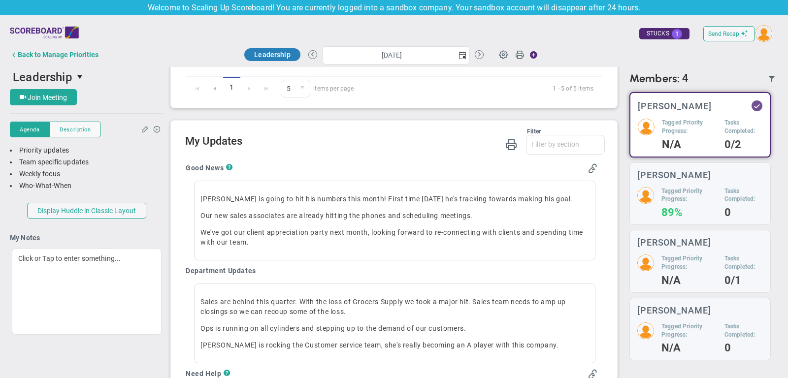
scroll to position [617, 0]
